Goal: Navigation & Orientation: Find specific page/section

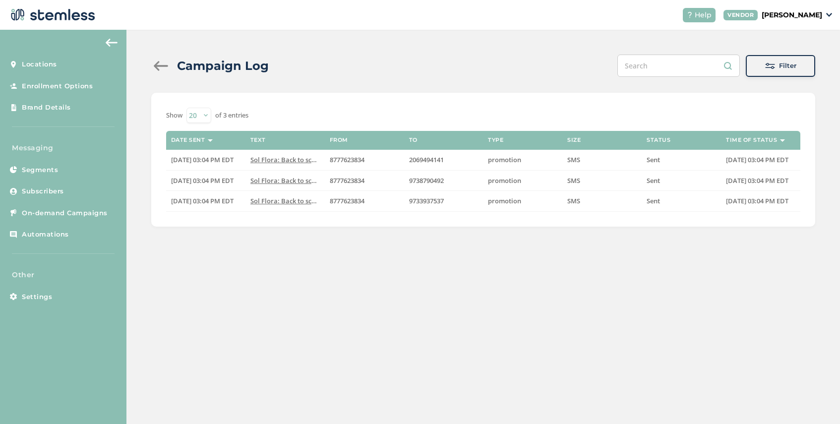
click at [156, 63] on div at bounding box center [161, 66] width 20 height 10
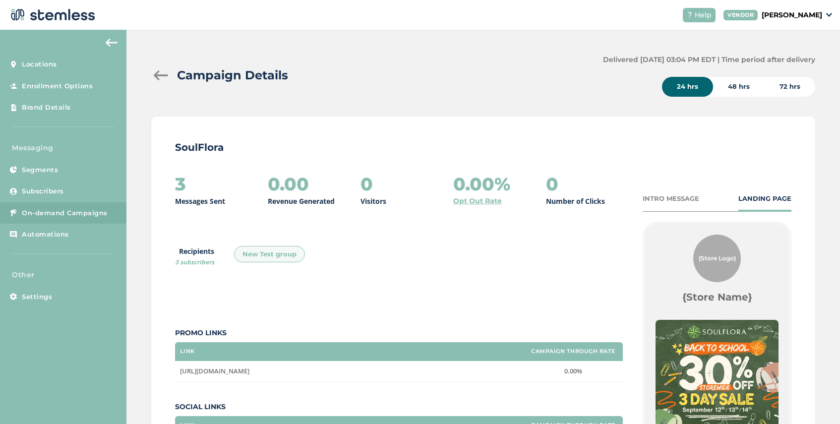
click at [160, 76] on div at bounding box center [161, 75] width 20 height 10
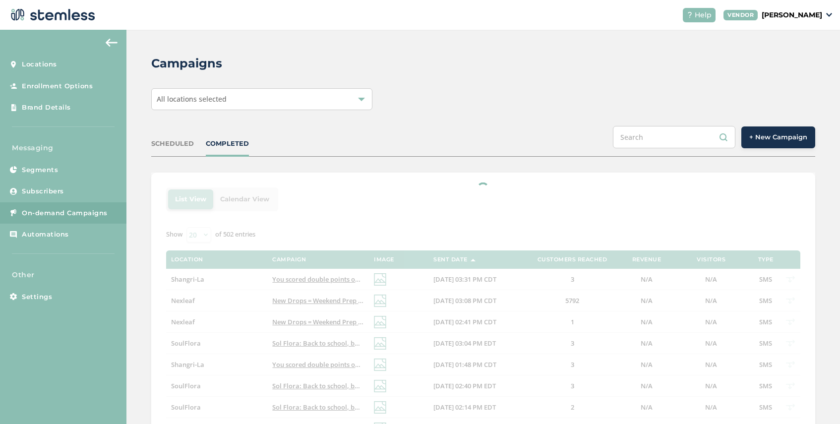
click at [204, 100] on span "All locations selected" at bounding box center [192, 98] width 70 height 9
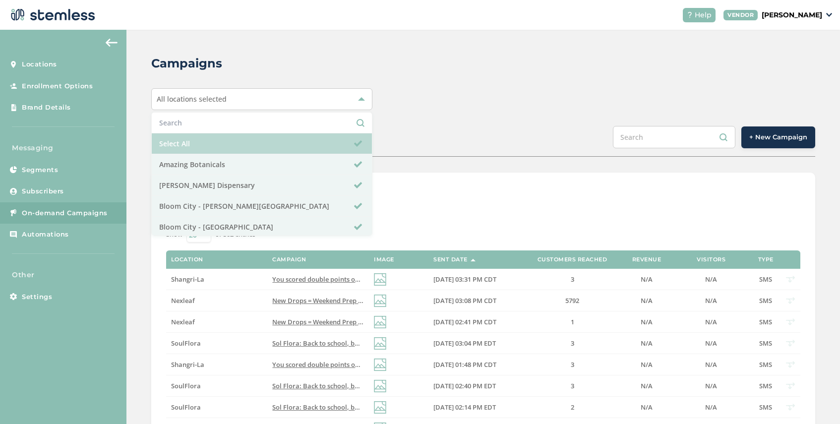
click at [212, 140] on li "Select All" at bounding box center [262, 143] width 220 height 21
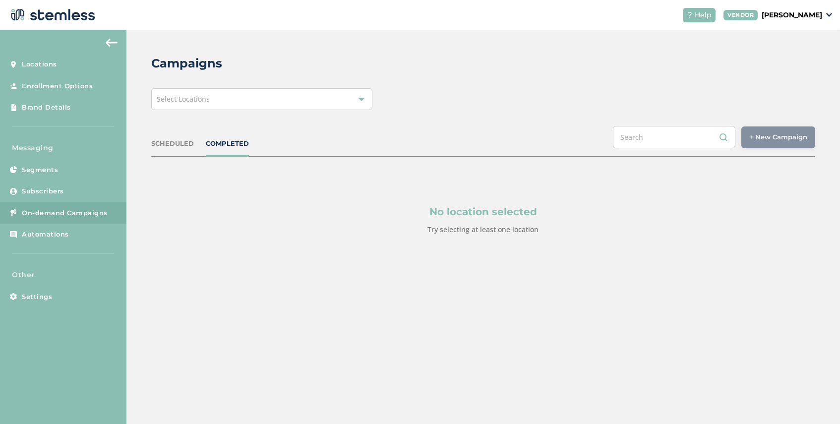
click at [73, 212] on span "On-demand Campaigns" at bounding box center [65, 213] width 86 height 10
click at [57, 62] on link "Locations" at bounding box center [63, 65] width 126 height 22
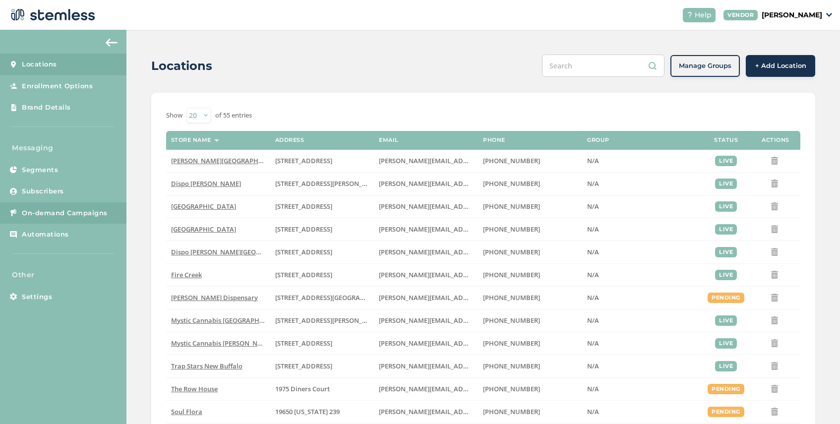
click at [74, 212] on span "On-demand Campaigns" at bounding box center [65, 213] width 86 height 10
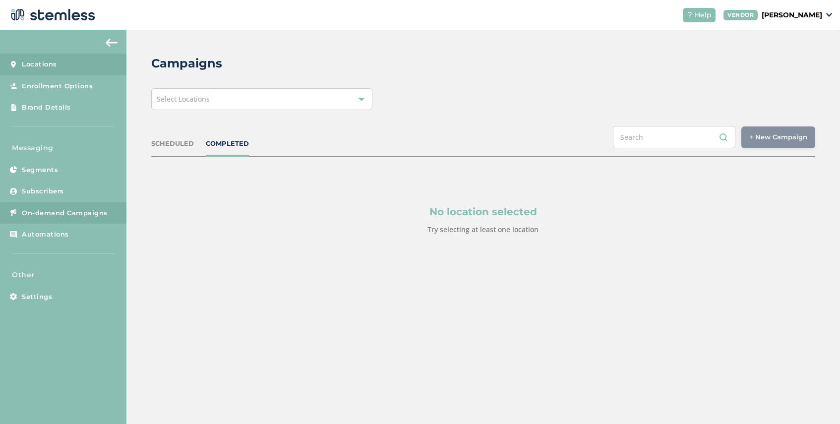
click at [76, 67] on link "Locations" at bounding box center [63, 65] width 126 height 22
